Goal: Task Accomplishment & Management: Manage account settings

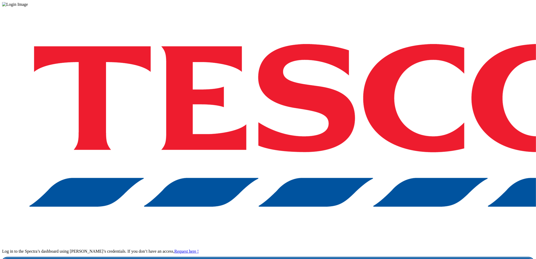
click at [412, 258] on link "Login" at bounding box center [267, 263] width 531 height 11
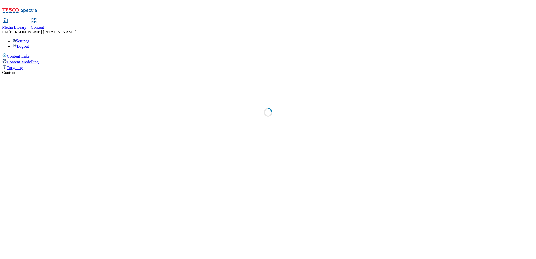
select select "ghs-uk"
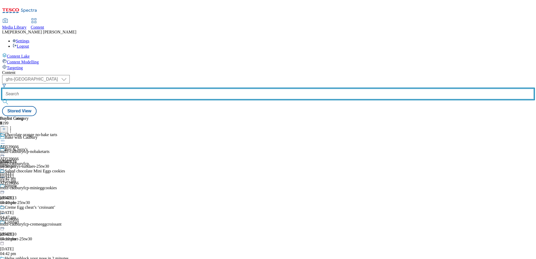
click at [117, 89] on input "text" at bounding box center [267, 94] width 531 height 11
paste input "540600"
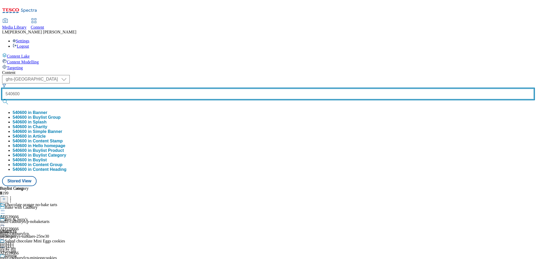
type input "540600"
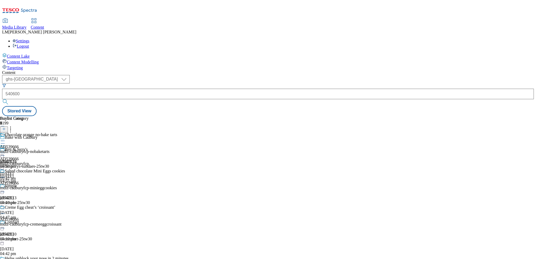
click at [9, 99] on button "submit" at bounding box center [5, 101] width 7 height 5
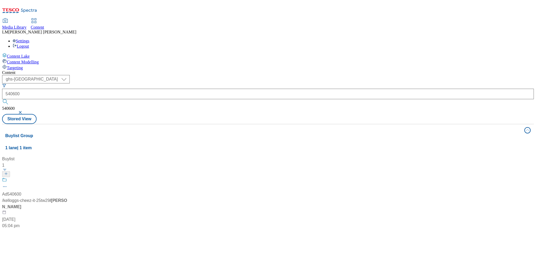
click at [68, 177] on div "Ad540600 / kelloggs-cheez-it-25tw29 / kellogg 8 Sept 2025 05:04 pm" at bounding box center [35, 203] width 66 height 52
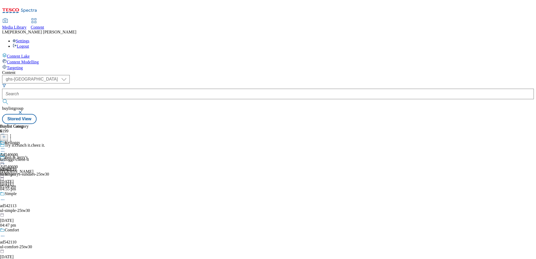
click at [5, 158] on icon at bounding box center [2, 160] width 5 height 5
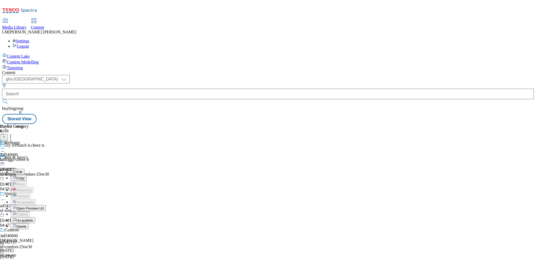
click at [33, 218] on span "Un-publish" at bounding box center [24, 220] width 17 height 4
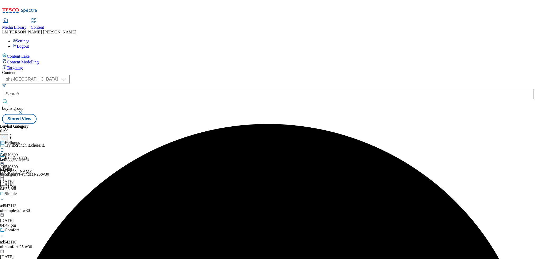
click at [5, 158] on icon at bounding box center [2, 160] width 5 height 5
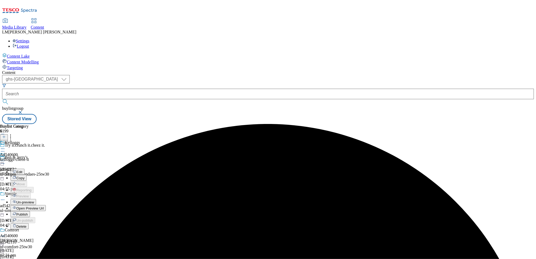
click at [34, 200] on span "Un-preview" at bounding box center [25, 202] width 18 height 4
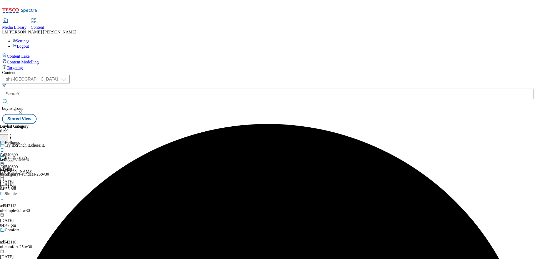
click at [29, 157] on div "kelloggs-cheez-it" at bounding box center [14, 159] width 29 height 5
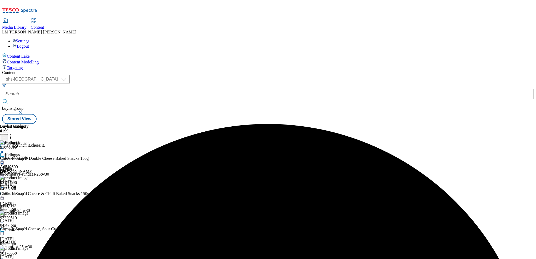
click at [13, 133] on icon at bounding box center [10, 135] width 5 height 5
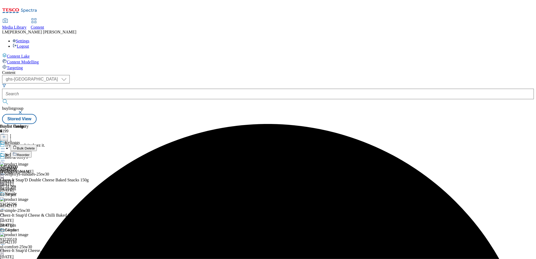
click at [29, 153] on span "Reorder" at bounding box center [23, 155] width 13 height 4
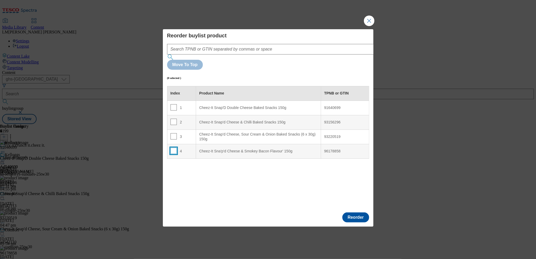
click at [173, 148] on input "Modal" at bounding box center [173, 151] width 6 height 6
checkbox input "true"
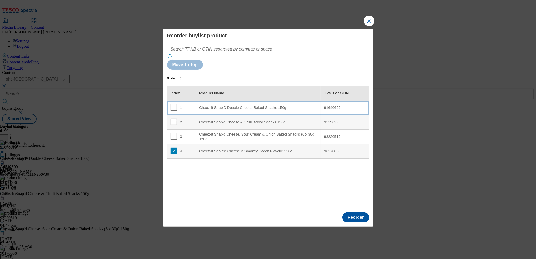
click at [218, 105] on div "Cheez-It Snap'D Double Cheese Baked Snacks 150g" at bounding box center [258, 107] width 118 height 5
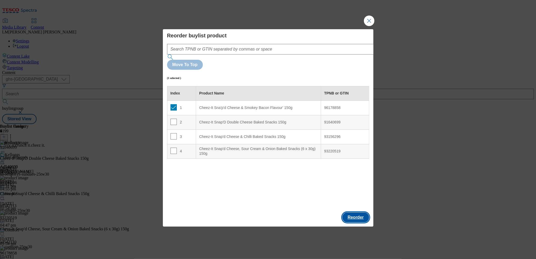
click at [357, 212] on button "Reorder" at bounding box center [355, 217] width 27 height 10
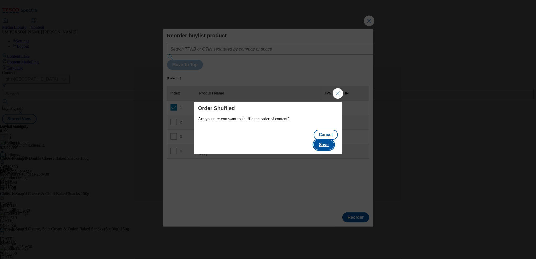
click at [327, 140] on button "Save" at bounding box center [323, 145] width 20 height 10
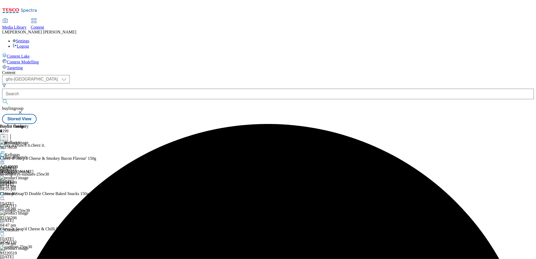
click at [5, 158] on icon at bounding box center [2, 160] width 5 height 5
click at [29, 194] on span "Preview" at bounding box center [22, 196] width 12 height 4
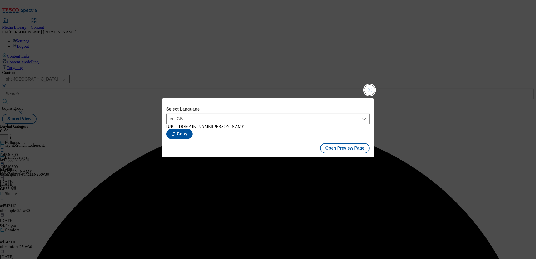
click at [371, 89] on button "Close Modal" at bounding box center [369, 90] width 11 height 11
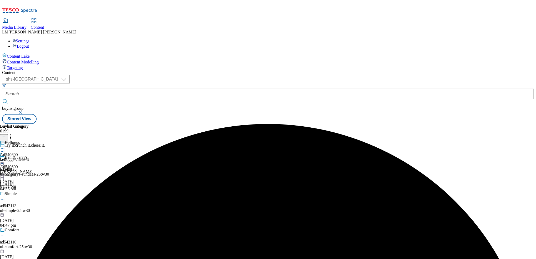
click at [3, 160] on circle at bounding box center [2, 160] width 1 height 1
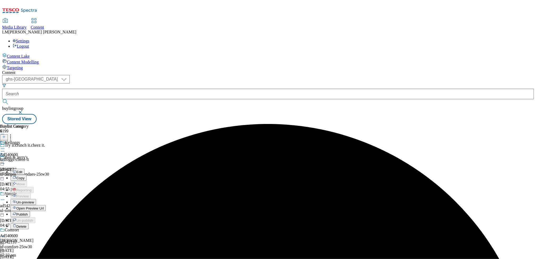
click at [28, 212] on span "Publish" at bounding box center [22, 214] width 12 height 4
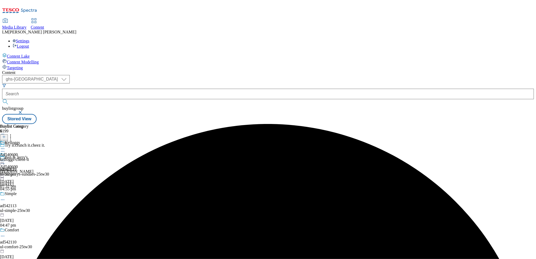
click at [5, 158] on icon at bounding box center [2, 160] width 5 height 5
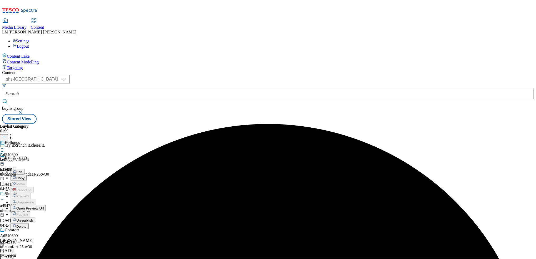
click at [44, 206] on span "Open Preview Url" at bounding box center [29, 208] width 27 height 4
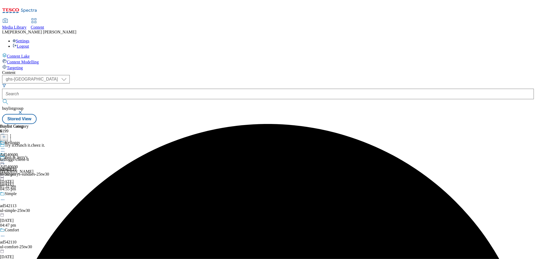
click at [5, 158] on icon at bounding box center [2, 160] width 5 height 5
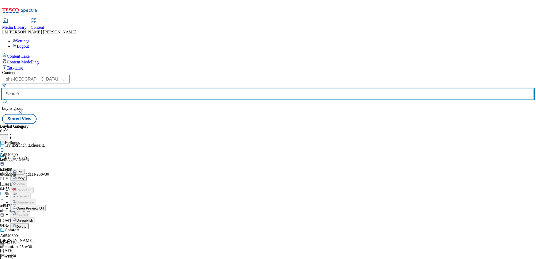
click at [129, 89] on input "text" at bounding box center [267, 94] width 531 height 11
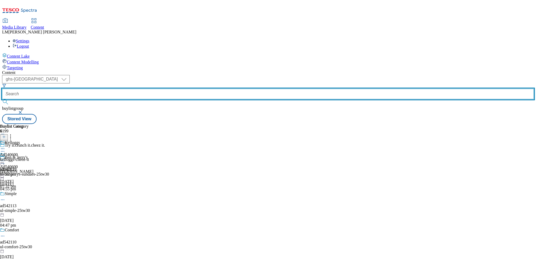
paste input "AD541208"
click at [118, 89] on input "AD541208" at bounding box center [267, 94] width 531 height 11
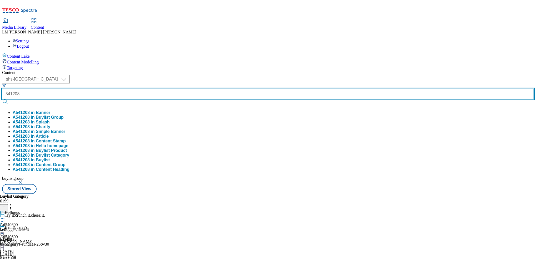
type input "541208"
click at [2, 99] on button "submit" at bounding box center [5, 101] width 7 height 5
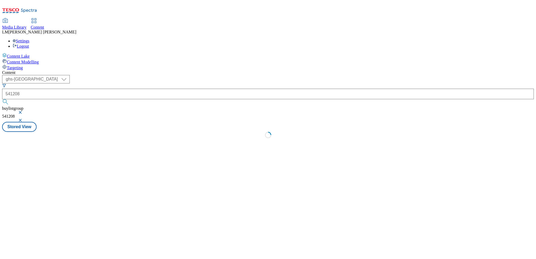
click at [23, 111] on button "button" at bounding box center [20, 112] width 5 height 3
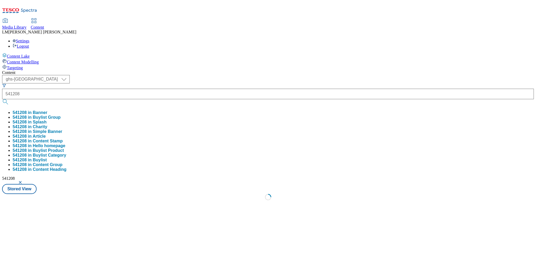
click at [220, 75] on div "( optional ) ghs-roi ghs-uk ghs-uk 541208 541208 in Banner 541208 in Buylist Gr…" at bounding box center [267, 134] width 531 height 119
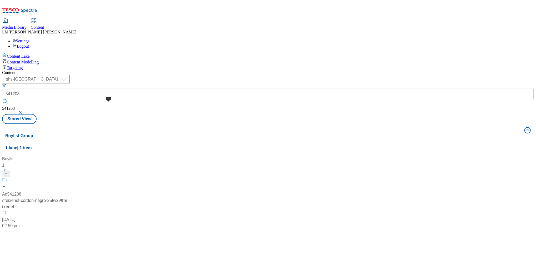
click at [7, 177] on span at bounding box center [7, 180] width 0 height 7
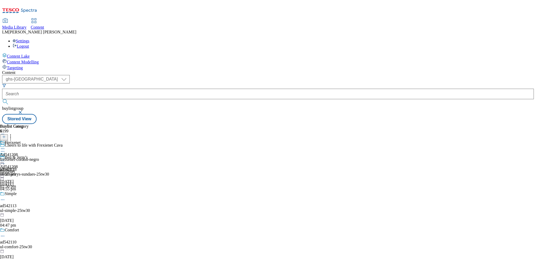
click at [5, 158] on icon at bounding box center [2, 160] width 5 height 5
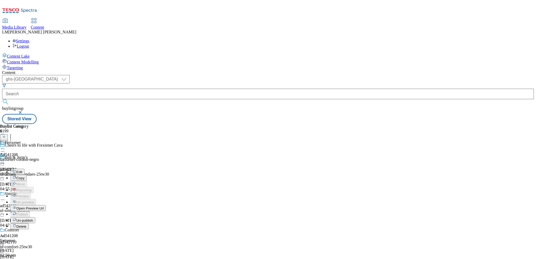
click at [46, 217] on li "Un-publish" at bounding box center [28, 220] width 35 height 6
click at [46, 172] on div "Edit Copy Move Reporting Preview Un-preview Open Preview Url Publish Un-publish…" at bounding box center [23, 204] width 46 height 105
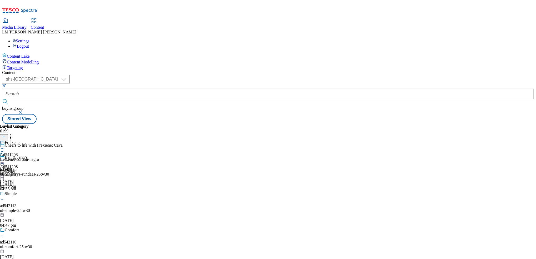
click at [5, 158] on icon at bounding box center [2, 160] width 5 height 5
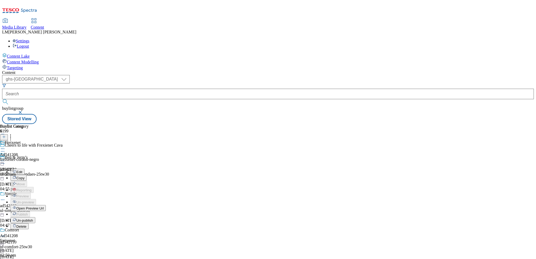
click at [35, 217] on button "Un-publish" at bounding box center [23, 220] width 25 height 6
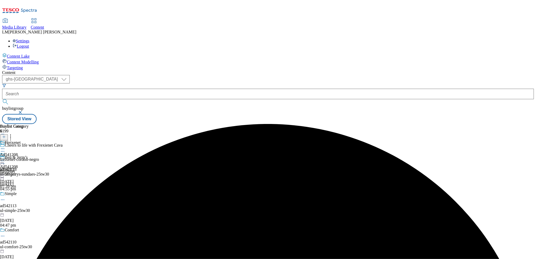
click at [5, 158] on icon at bounding box center [2, 160] width 5 height 5
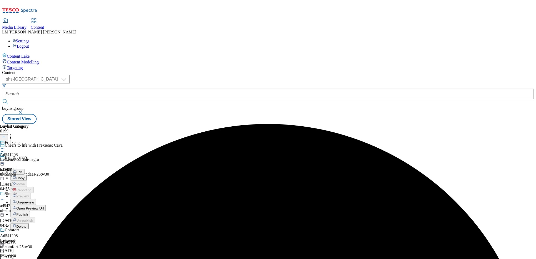
click at [34, 200] on span "Un-preview" at bounding box center [25, 202] width 18 height 4
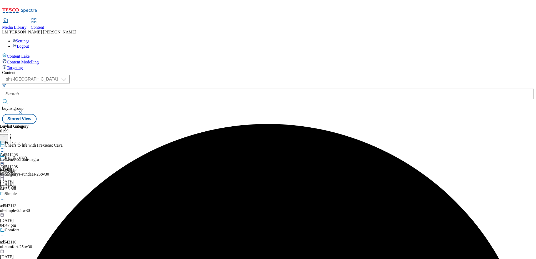
click at [5, 149] on icon at bounding box center [2, 151] width 5 height 5
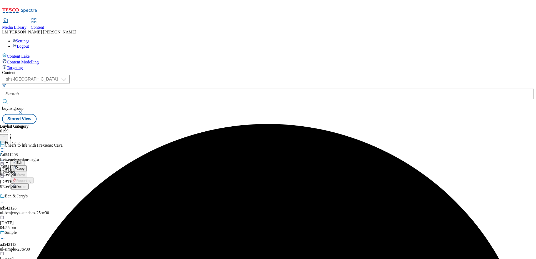
click at [24, 159] on button "Edit" at bounding box center [18, 162] width 14 height 6
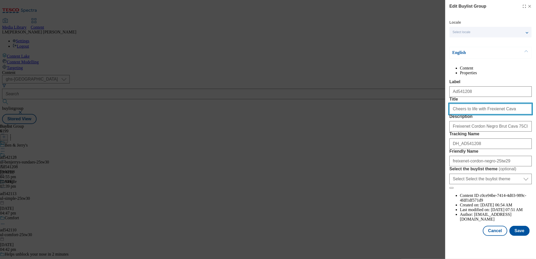
click at [480, 114] on input "Cheers to life with Frexienet Cava" at bounding box center [490, 109] width 82 height 11
paste input "ix"
type input "Cheers to life with Freixenet Cava"
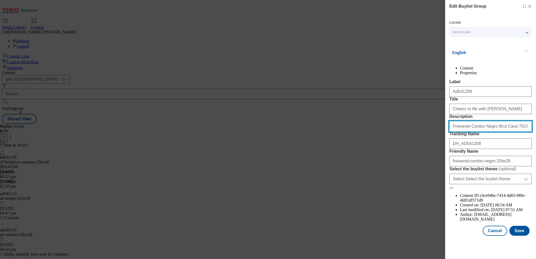
click at [459, 131] on input "Freixenet Cordon Negro Brut Cava 75Cl" at bounding box center [490, 126] width 82 height 11
click at [513, 236] on button "Save" at bounding box center [519, 231] width 20 height 10
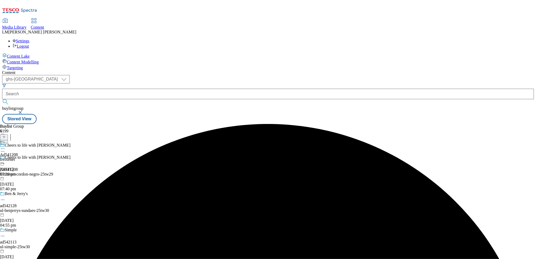
click at [5, 146] on icon at bounding box center [2, 148] width 5 height 5
click at [24, 156] on button "Edit" at bounding box center [18, 159] width 14 height 6
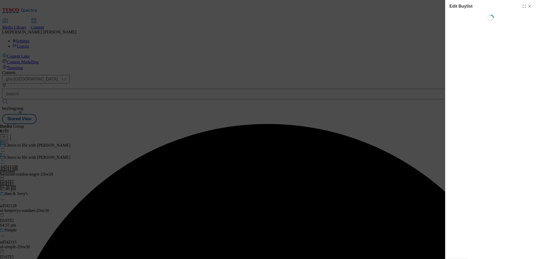
select select "tactical"
select select "supplier funded short term 1-3 weeks"
select select "dunnhumby"
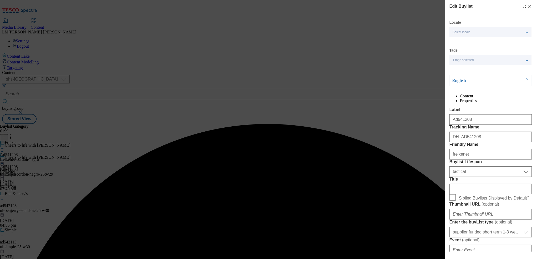
select select "Banner"
click at [457, 159] on input "freixenet" at bounding box center [490, 154] width 82 height 11
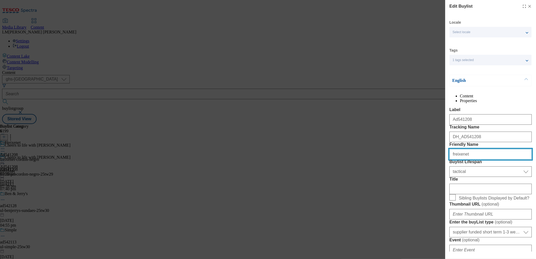
paste input "Freixenet"
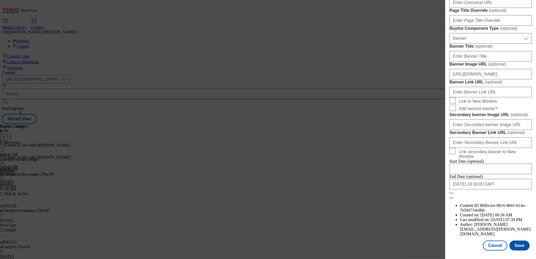
scroll to position [351, 0]
type input "Freixenet"
paste input "Modal"
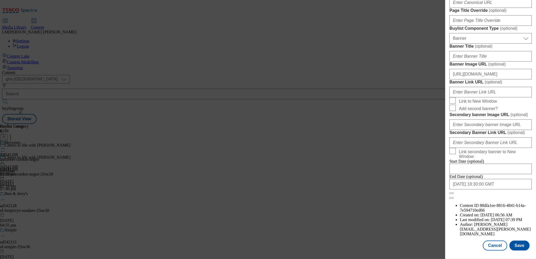
type input "Freixenet Cordon Negro Brut Cava 75Cl"
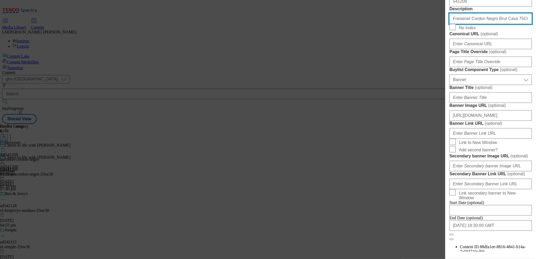
scroll to position [538, 0]
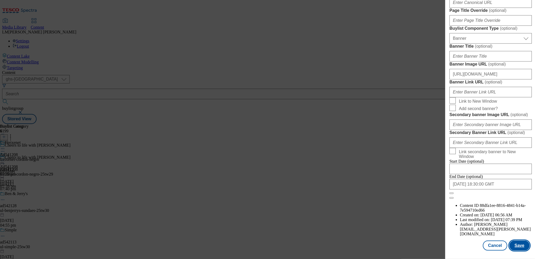
click at [514, 240] on button "Save" at bounding box center [519, 245] width 20 height 10
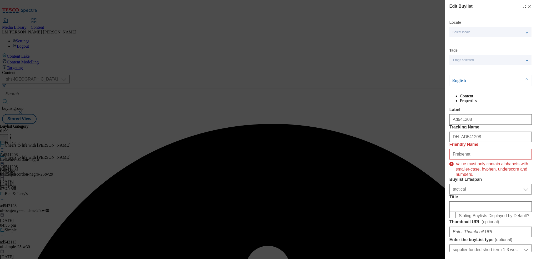
scroll to position [45, 0]
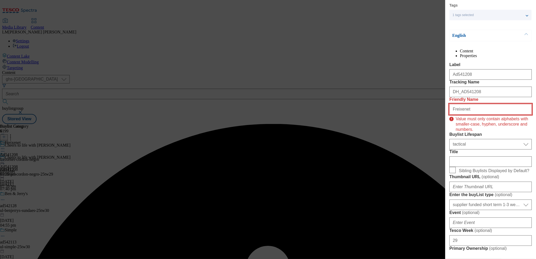
click at [474, 114] on input "Freixenet" at bounding box center [490, 109] width 82 height 11
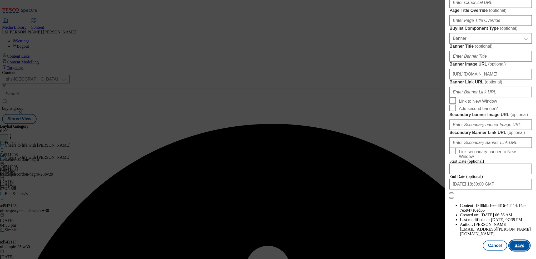
click at [517, 241] on button "Save" at bounding box center [519, 245] width 20 height 10
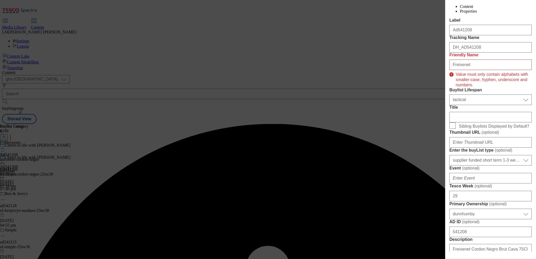
scroll to position [88, 0]
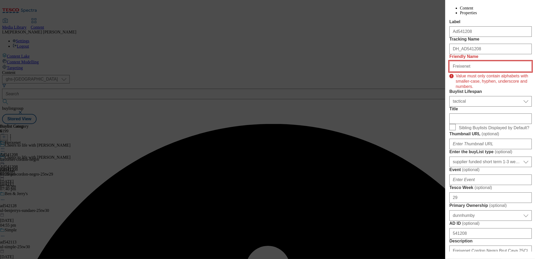
click at [451, 72] on input "Freixenet" at bounding box center [490, 66] width 82 height 11
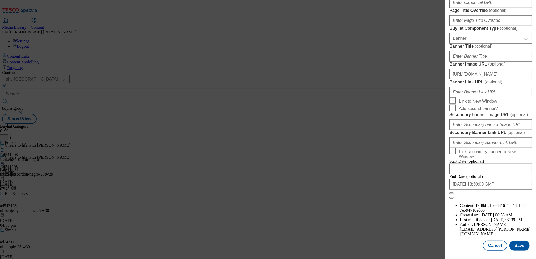
scroll to position [538, 0]
type input "freixenet"
click at [516, 240] on button "Save" at bounding box center [519, 245] width 20 height 10
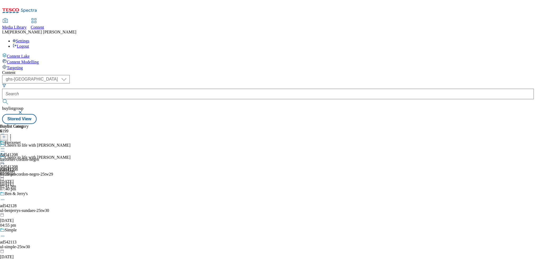
click at [39, 140] on div "Freixenet Ad541208 freixenet-cordon-negro 9 Sept 2025 07:39 pm" at bounding box center [19, 158] width 39 height 36
click at [5, 158] on icon at bounding box center [2, 160] width 5 height 5
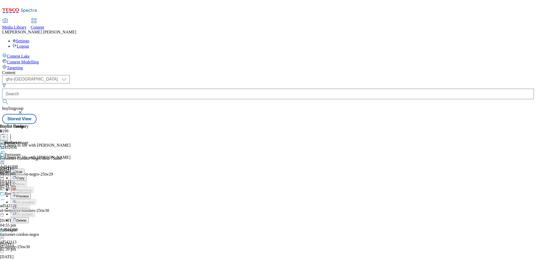
click at [24, 169] on button "Edit" at bounding box center [18, 172] width 14 height 6
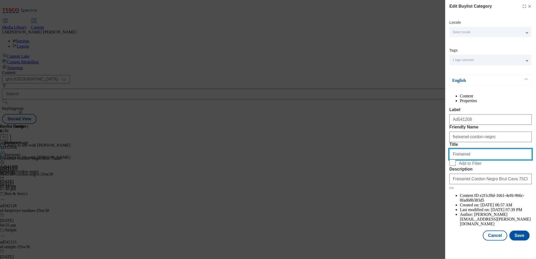
click at [459, 159] on input "Freixenet" at bounding box center [490, 154] width 82 height 11
paste input "Modal"
type input "Freixenet"
click at [526, 240] on button "Save" at bounding box center [519, 235] width 20 height 10
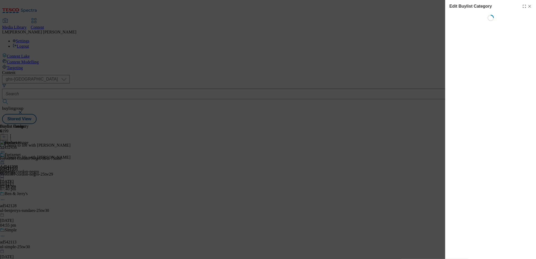
click at [532, 4] on div "Edit Buylist Category Loading" at bounding box center [490, 12] width 91 height 25
click at [528, 6] on icon "Modal" at bounding box center [529, 6] width 4 height 4
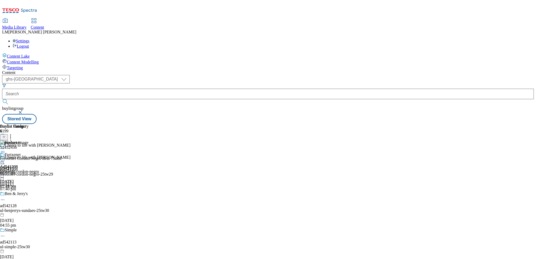
click at [5, 158] on icon at bounding box center [2, 160] width 5 height 5
click at [36, 193] on li "Preview" at bounding box center [24, 196] width 26 height 6
click at [5, 158] on icon at bounding box center [2, 160] width 5 height 5
click at [29, 194] on span "Preview" at bounding box center [22, 196] width 12 height 4
click at [5, 158] on icon at bounding box center [2, 160] width 5 height 5
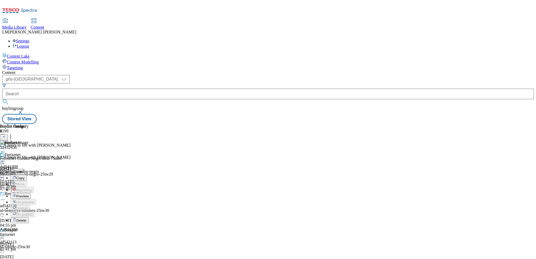
click at [29, 194] on span "Preview" at bounding box center [22, 196] width 12 height 4
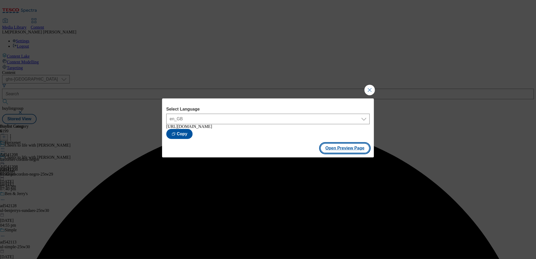
click at [336, 150] on button "Open Preview Page" at bounding box center [345, 148] width 50 height 10
click at [369, 89] on button "Close Modal" at bounding box center [369, 90] width 11 height 11
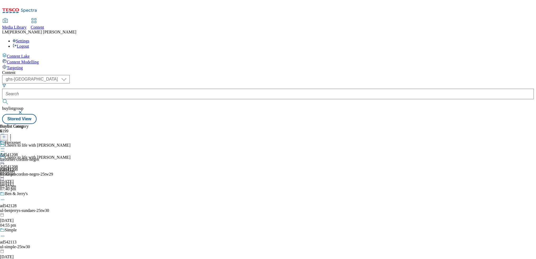
click at [18, 152] on div "Ad541208 freixenet 9 Sept 2025 07:43 pm" at bounding box center [9, 170] width 18 height 36
click at [5, 158] on icon at bounding box center [2, 160] width 5 height 5
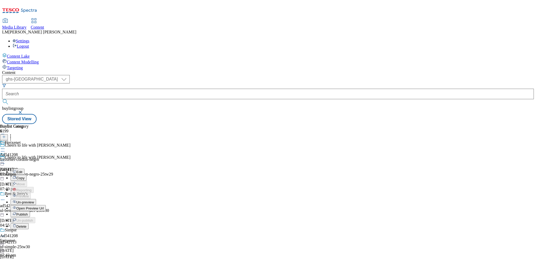
click at [28, 212] on span "Publish" at bounding box center [22, 214] width 12 height 4
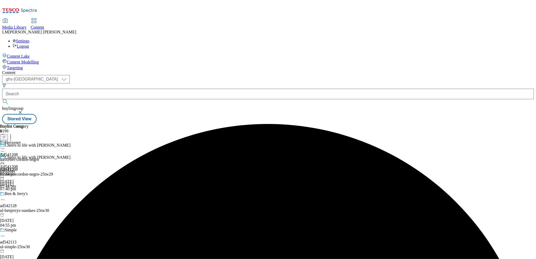
click at [3, 160] on circle at bounding box center [2, 160] width 1 height 1
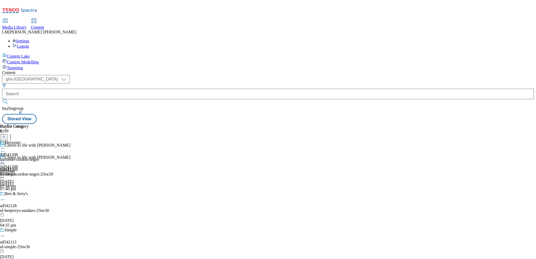
click at [39, 150] on div "Freixenet Ad541208 freixenet-cordon-negro 9 Sept 2025 07:44 pm" at bounding box center [19, 158] width 39 height 36
